Goal: Information Seeking & Learning: Learn about a topic

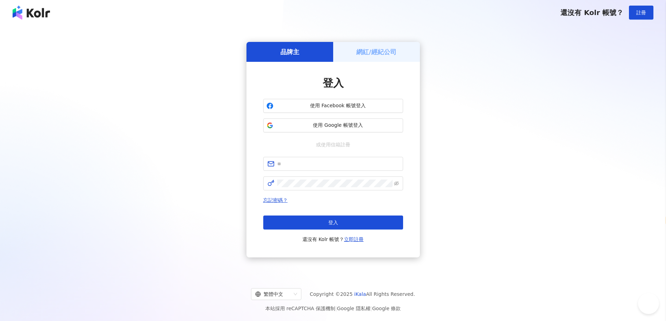
select select "*****"
click at [346, 129] on button "使用 Google 帳號登入" at bounding box center [333, 125] width 140 height 14
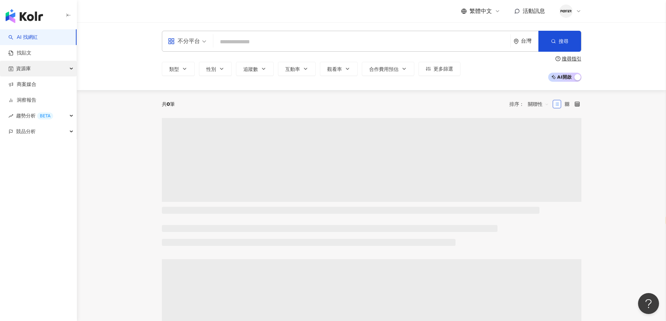
click at [55, 72] on div "資源庫" at bounding box center [38, 69] width 77 height 16
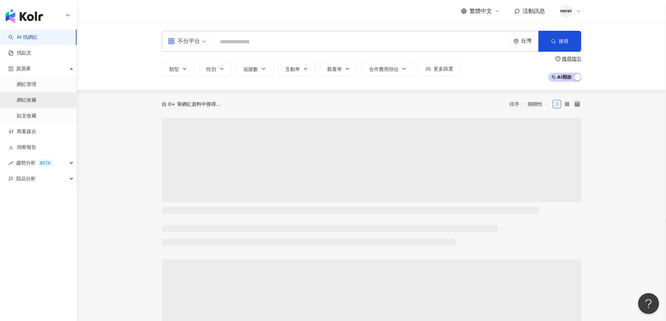
drag, startPoint x: 42, startPoint y: 101, endPoint x: 48, endPoint y: 102, distance: 6.5
click at [36, 101] on link "網紅收藏" at bounding box center [27, 100] width 20 height 7
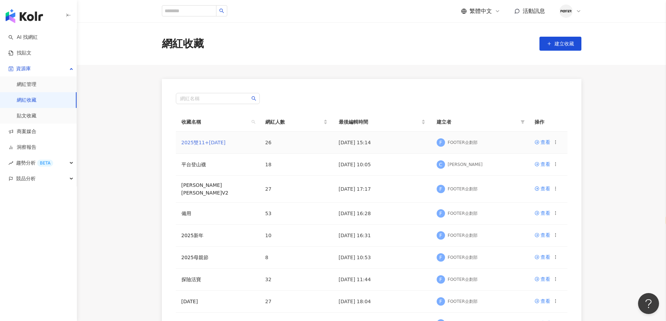
click at [191, 141] on link "2025雙11+聖誕節" at bounding box center [203, 143] width 44 height 6
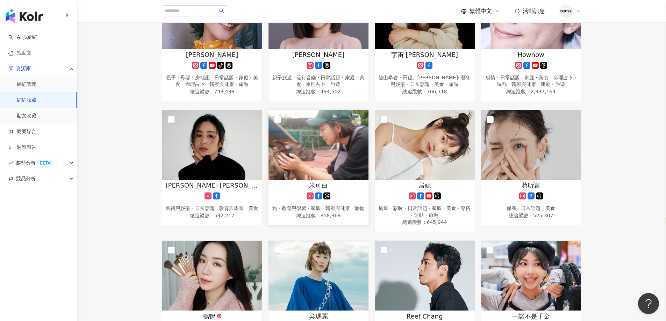
scroll to position [642, 0]
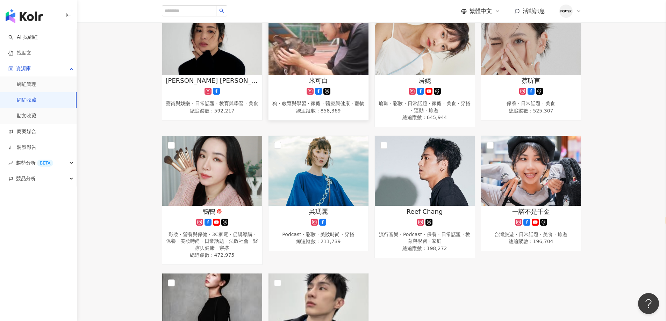
click at [322, 60] on img at bounding box center [318, 40] width 100 height 70
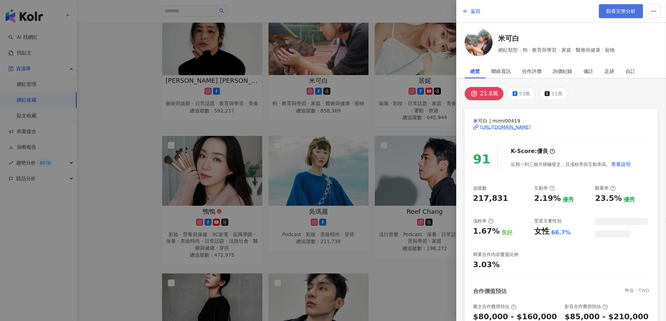
click at [619, 13] on span "觀看完整分析" at bounding box center [620, 11] width 29 height 6
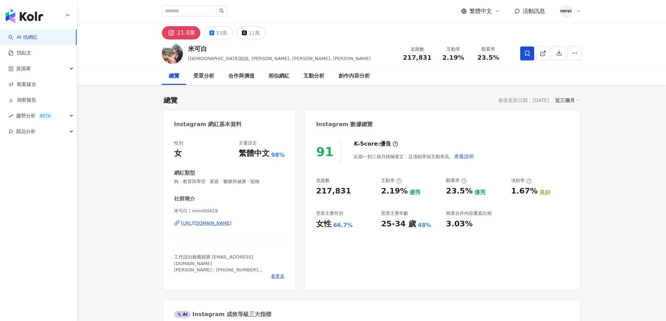
select select "*****"
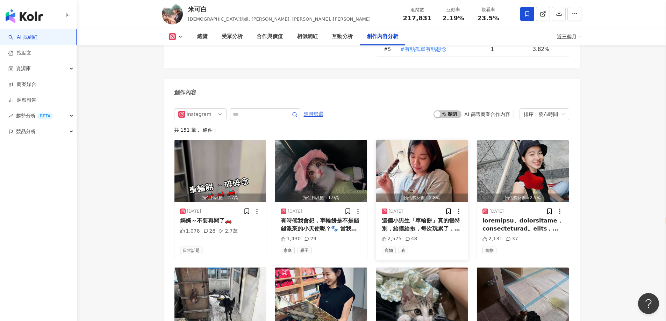
scroll to position [2096, 0]
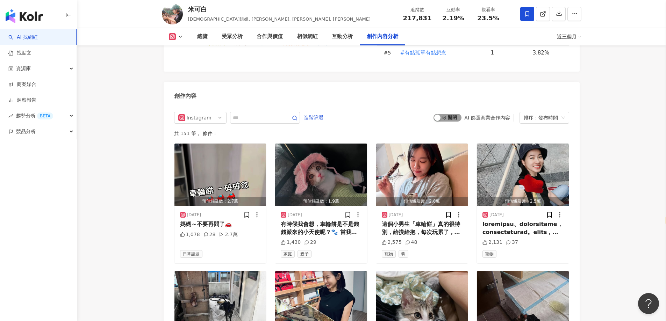
click at [442, 114] on span "啟動 關閉" at bounding box center [447, 118] width 28 height 8
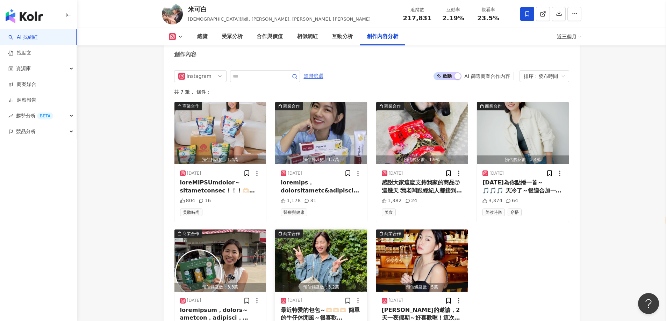
scroll to position [2131, 0]
